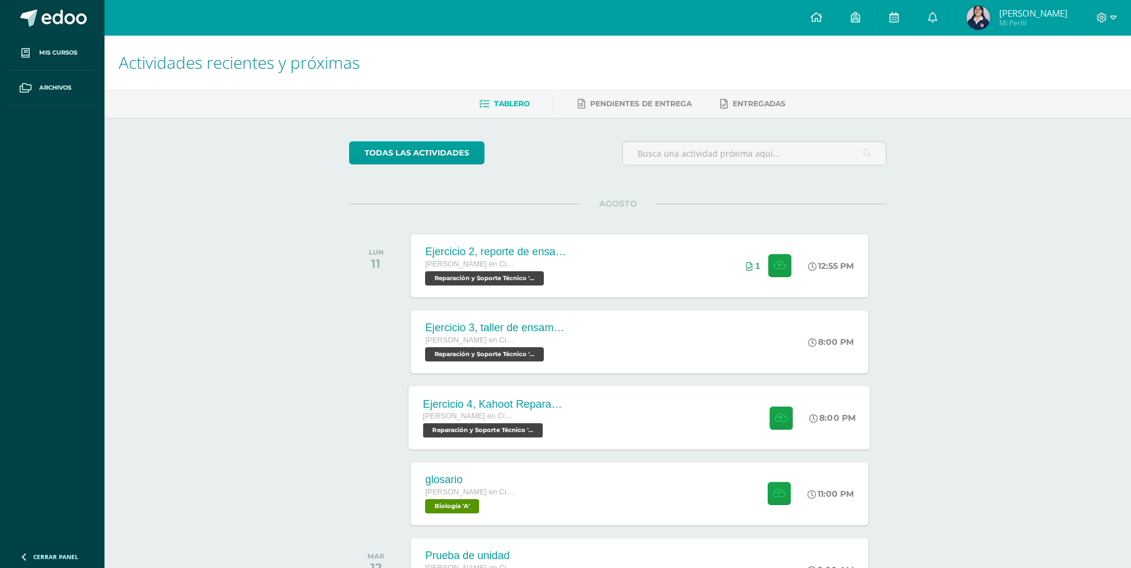
click at [572, 408] on div "Ejercicio 4, Kahoot Reparación [PERSON_NAME] en Ciencias y Letras con Orientaci…" at bounding box center [495, 418] width 173 height 64
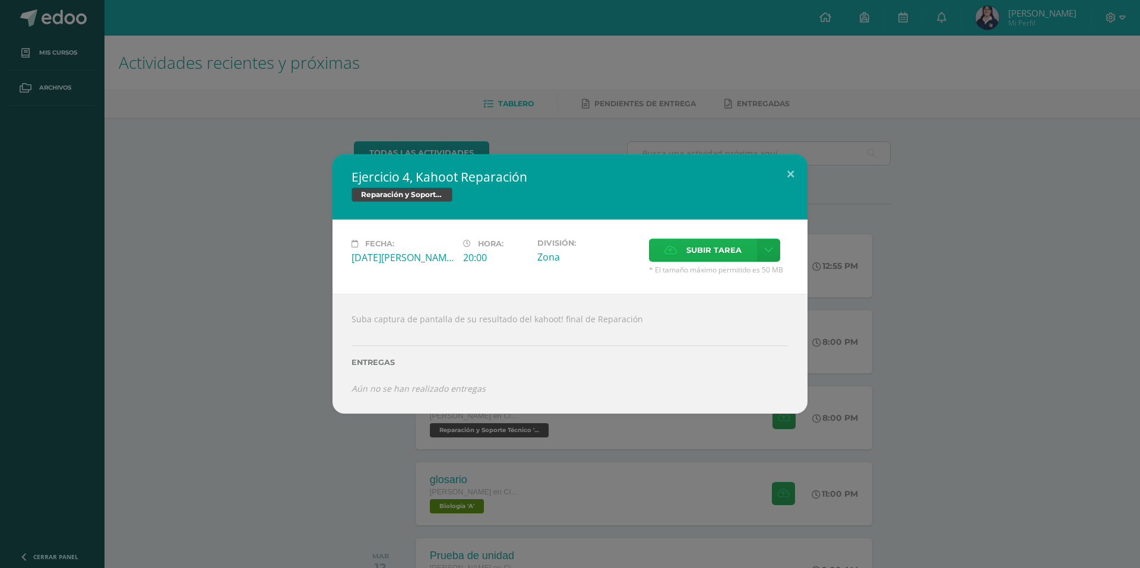
click at [703, 244] on span "Subir tarea" at bounding box center [714, 250] width 55 height 22
click at [0, 0] on input "Subir tarea" at bounding box center [0, 0] width 0 height 0
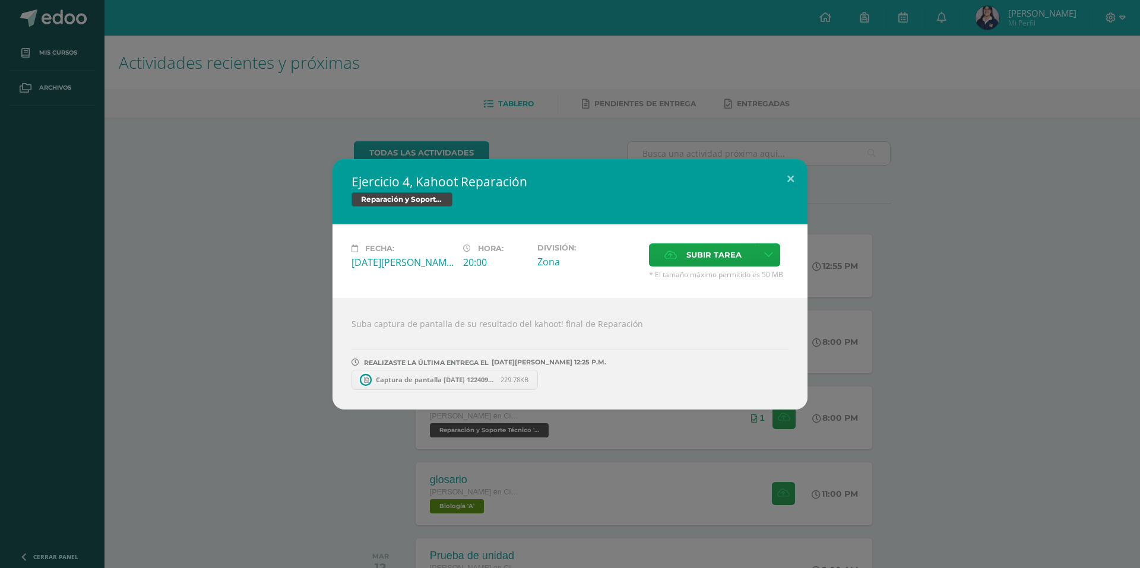
click at [397, 378] on span "Captura de pantalla 2025-08-11 122409.png" at bounding box center [435, 379] width 131 height 9
click at [533, 379] on span at bounding box center [539, 380] width 20 height 13
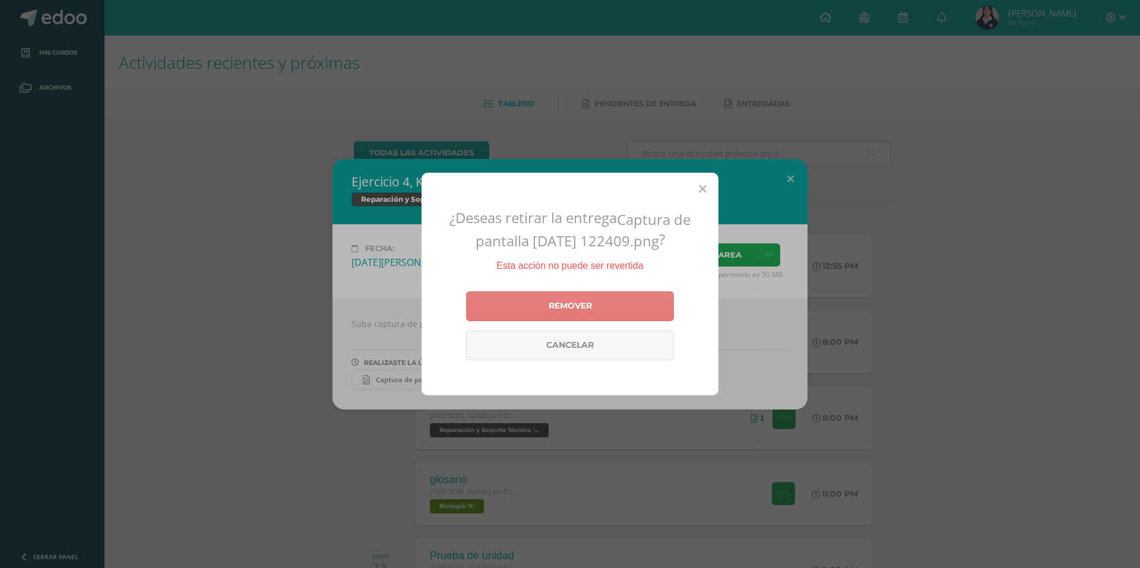
click at [612, 305] on link "Remover" at bounding box center [570, 307] width 208 height 30
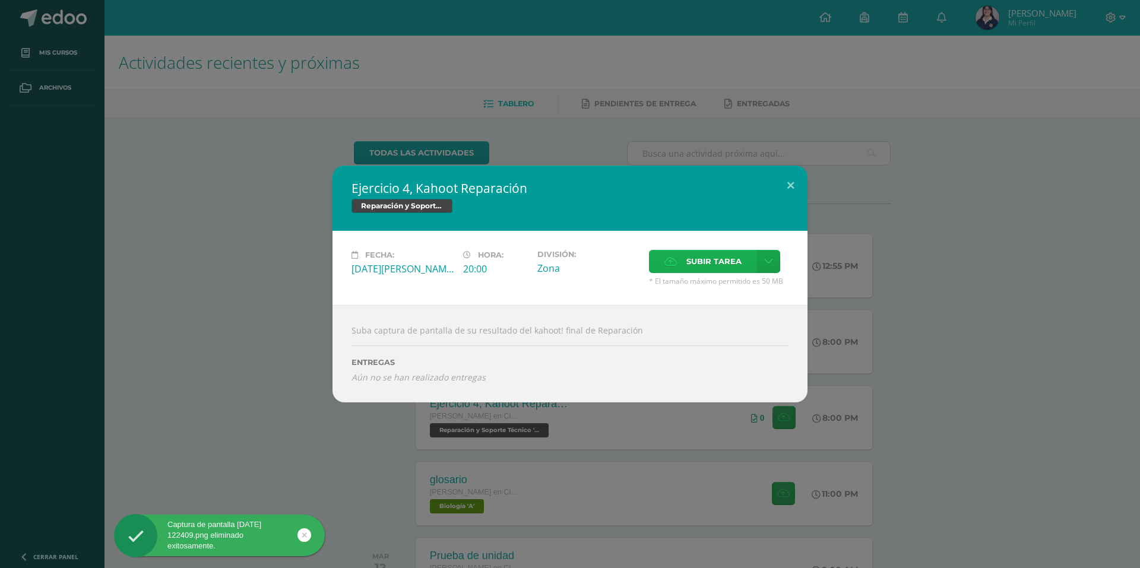
click at [700, 255] on span "Subir tarea" at bounding box center [714, 262] width 55 height 22
click at [0, 0] on input "Subir tarea" at bounding box center [0, 0] width 0 height 0
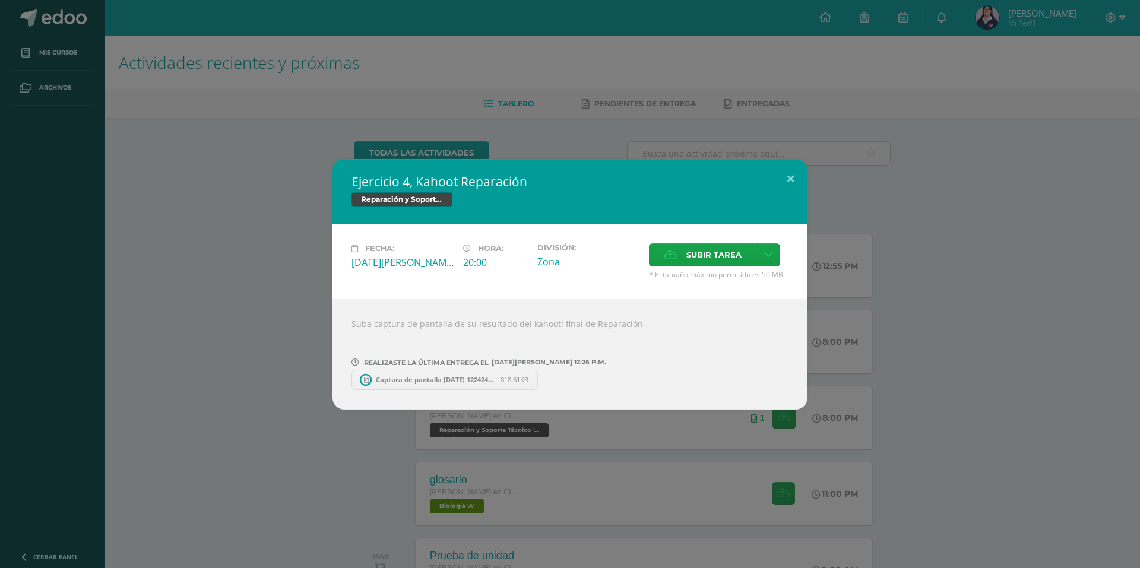
click at [387, 384] on link "Captura de pantalla 2025-08-11 122424.png 818.61KB" at bounding box center [445, 380] width 186 height 20
click at [211, 241] on div "Ejercicio 4, Kahoot Reparación Reparación y Soporte Técnico Fecha: Lunes 11 de …" at bounding box center [570, 284] width 1131 height 251
